Goal: Information Seeking & Learning: Understand process/instructions

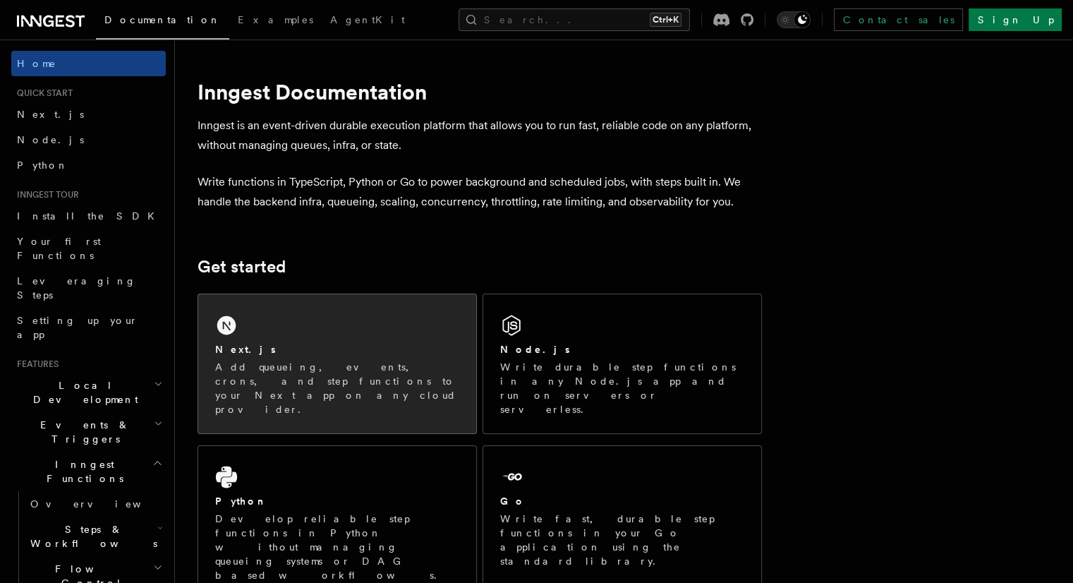
click at [268, 364] on p "Add queueing, events, crons, and step functions to your Next app on any cloud p…" at bounding box center [337, 388] width 244 height 56
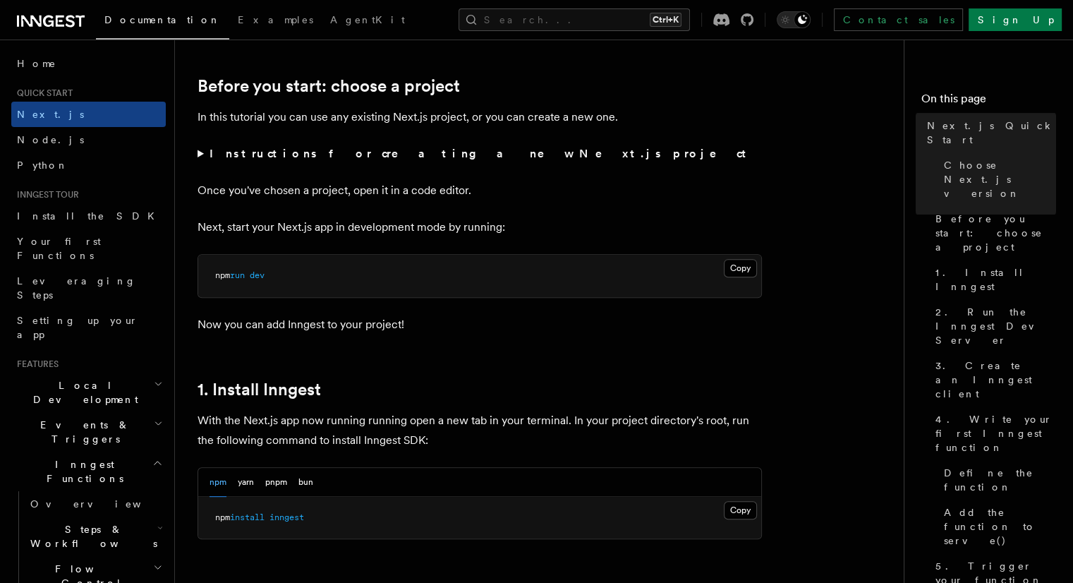
scroll to position [494, 0]
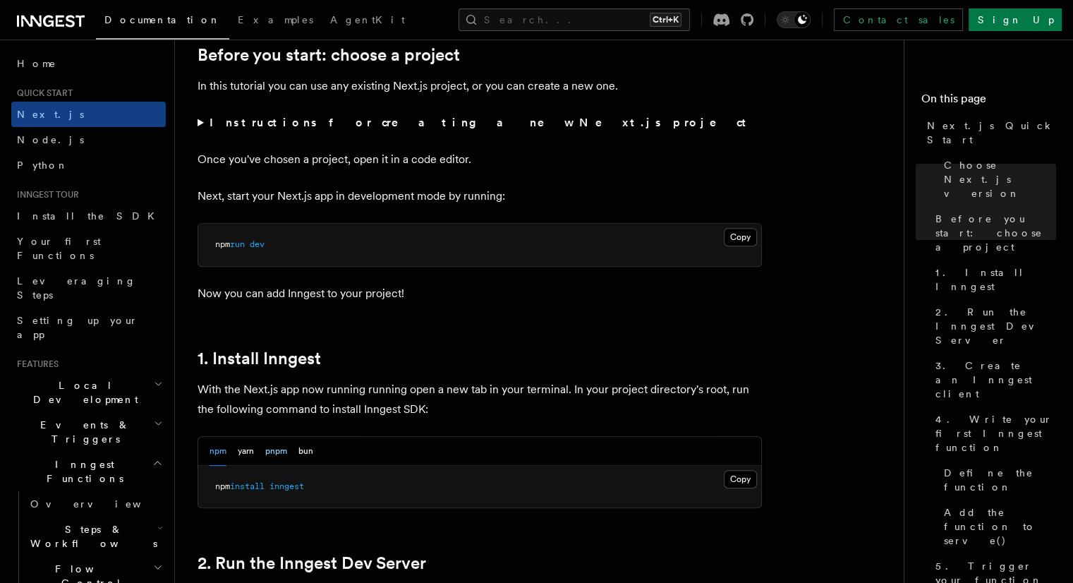
click at [270, 450] on button "pnpm" at bounding box center [276, 451] width 22 height 29
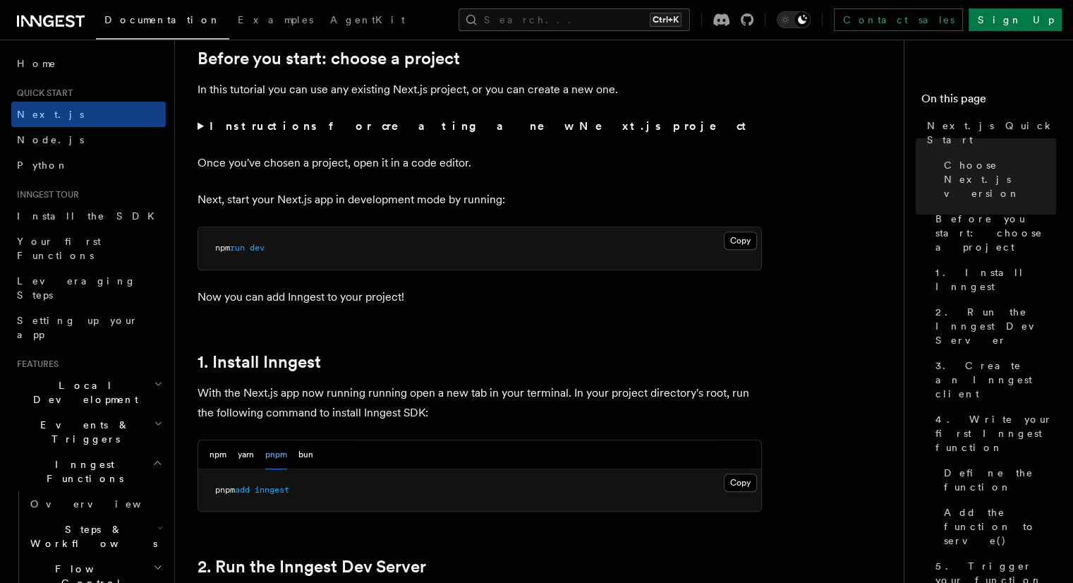
scroll to position [776, 0]
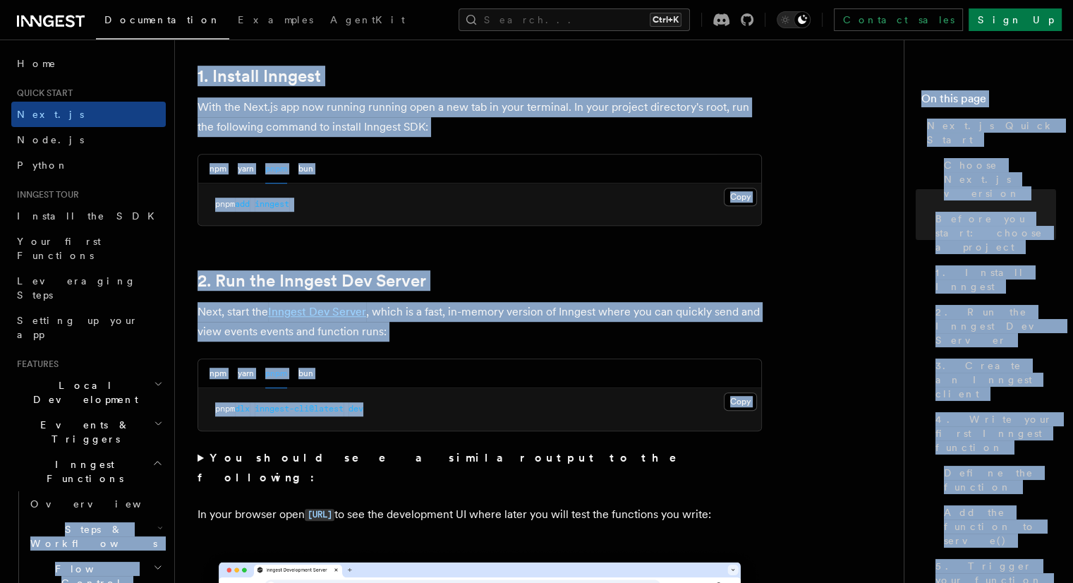
drag, startPoint x: 389, startPoint y: 412, endPoint x: 169, endPoint y: 412, distance: 220.0
click at [464, 388] on pre "pnpm dlx inngest-cli@latest dev" at bounding box center [479, 409] width 563 height 42
click at [408, 415] on pre "pnpm dlx inngest-cli@latest dev" at bounding box center [479, 409] width 563 height 42
click at [482, 402] on pre "pnpm dlx inngest-cli@latest dev" at bounding box center [479, 409] width 563 height 42
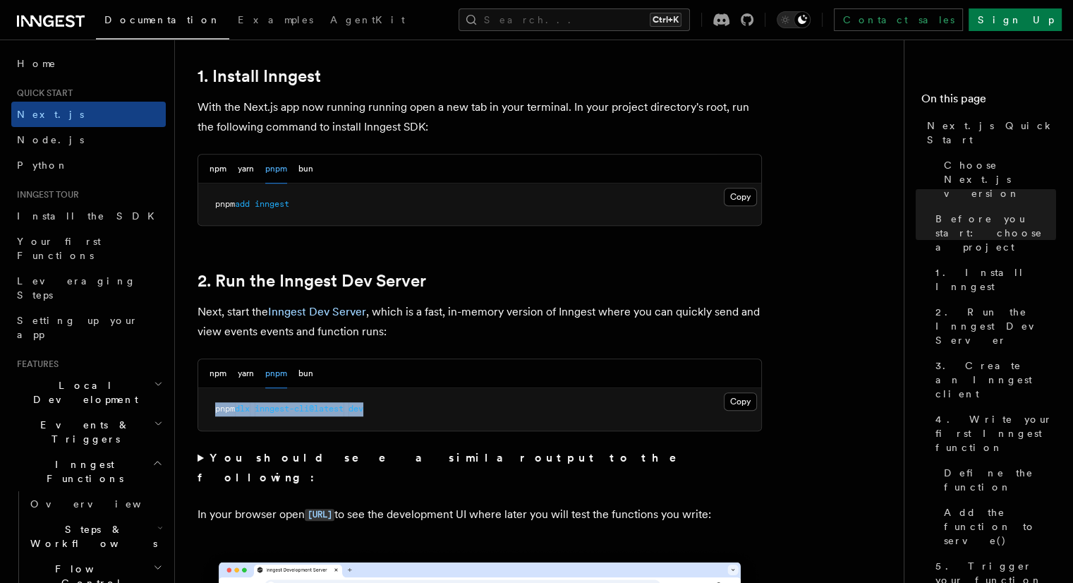
drag, startPoint x: 386, startPoint y: 403, endPoint x: 204, endPoint y: 407, distance: 182.0
click at [204, 407] on pre "pnpm dlx inngest-cli@latest dev" at bounding box center [479, 409] width 563 height 42
copy span "pnpm dlx inngest-cli@latest dev"
